Goal: Task Accomplishment & Management: Manage account settings

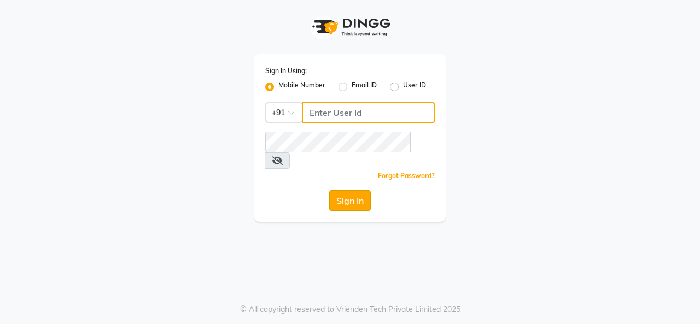
type input "9600257474"
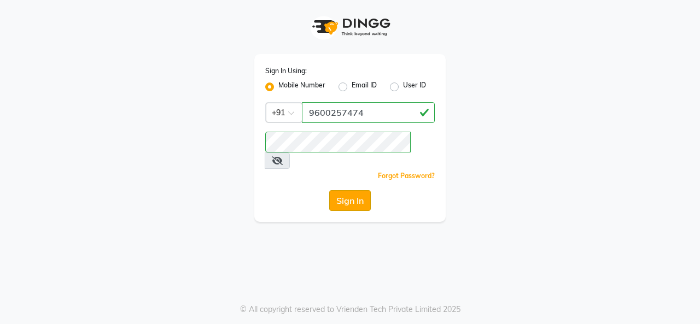
click at [353, 190] on button "Sign In" at bounding box center [350, 200] width 42 height 21
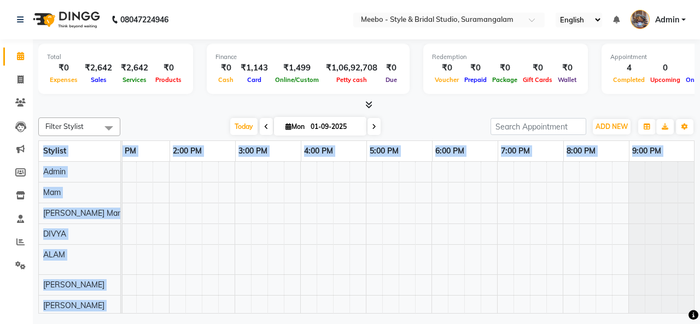
drag, startPoint x: 694, startPoint y: 191, endPoint x: 655, endPoint y: 283, distance: 99.3
click at [700, 161] on div "Total ₹0 Expenses ₹2,642 Sales ₹2,642 Services ₹0 Products Finance ₹0 Cash ₹1,1…" at bounding box center [366, 177] width 667 height 277
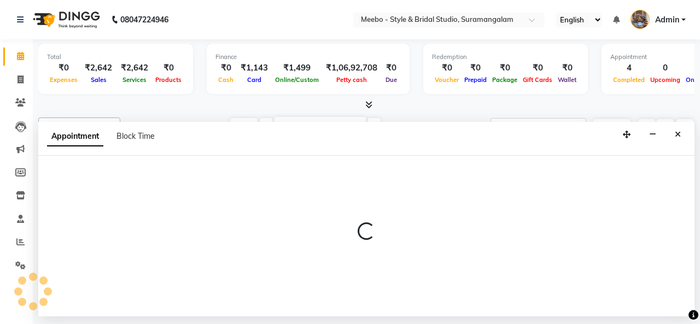
select select "18501"
select select "1185"
select select "tentative"
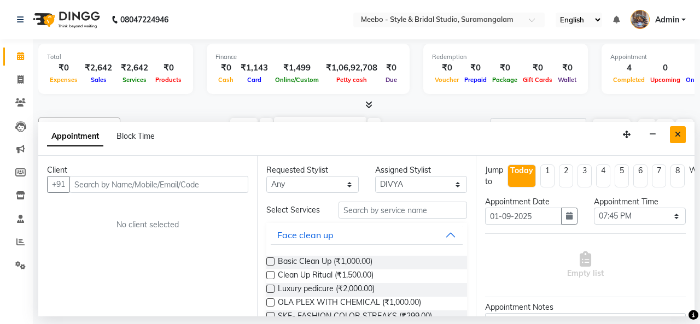
click at [681, 135] on button "Close" at bounding box center [678, 134] width 16 height 17
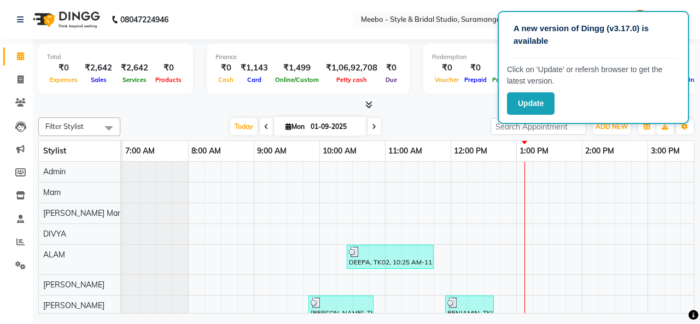
click at [444, 106] on div at bounding box center [366, 105] width 656 height 11
click at [549, 103] on button "Update" at bounding box center [531, 103] width 48 height 22
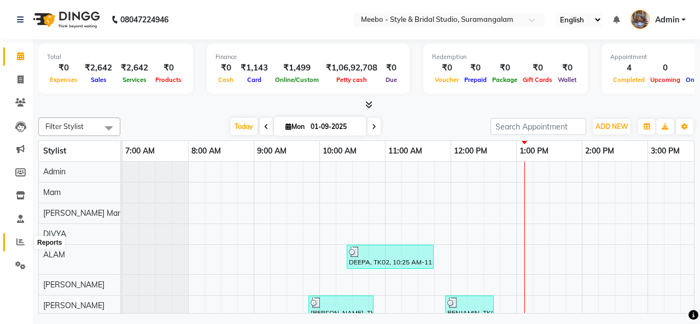
click at [18, 246] on icon at bounding box center [20, 242] width 8 height 8
